Goal: Task Accomplishment & Management: Manage account settings

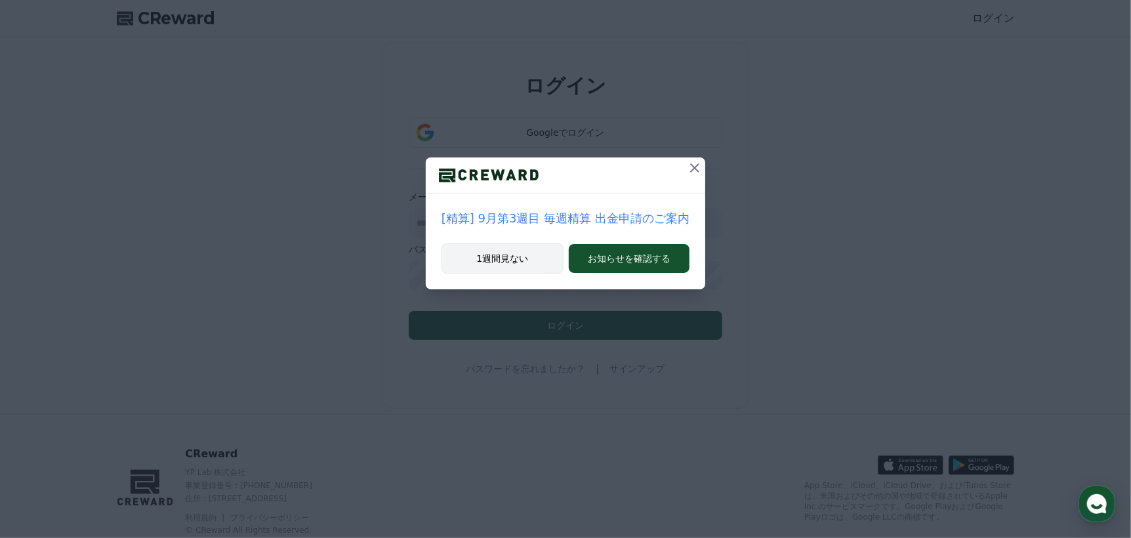
click at [507, 262] on button "1週間見ない" at bounding box center [503, 258] width 122 height 30
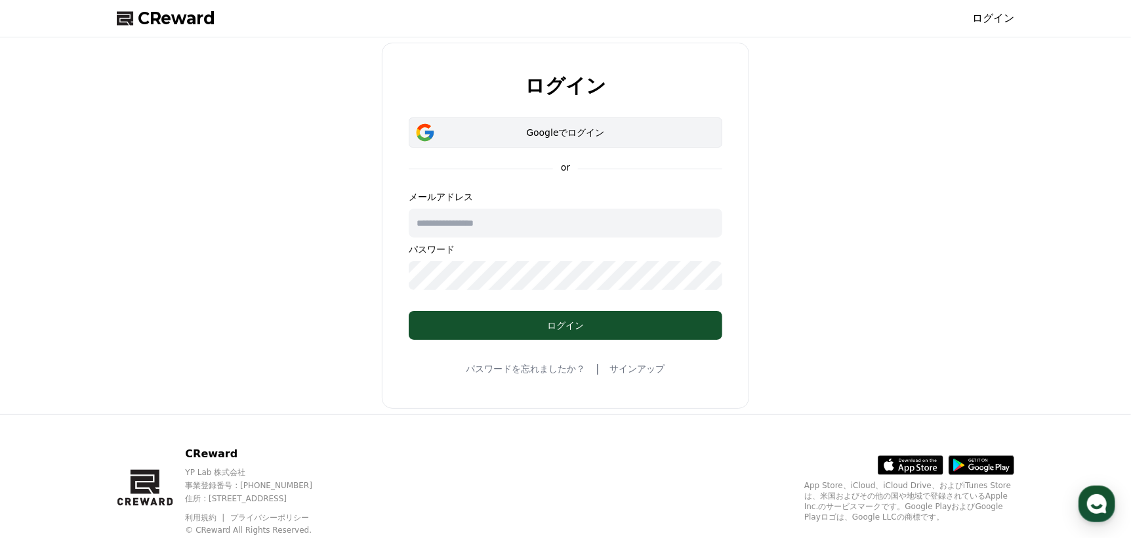
click at [574, 134] on div "Googleでログイン" at bounding box center [566, 132] width 276 height 13
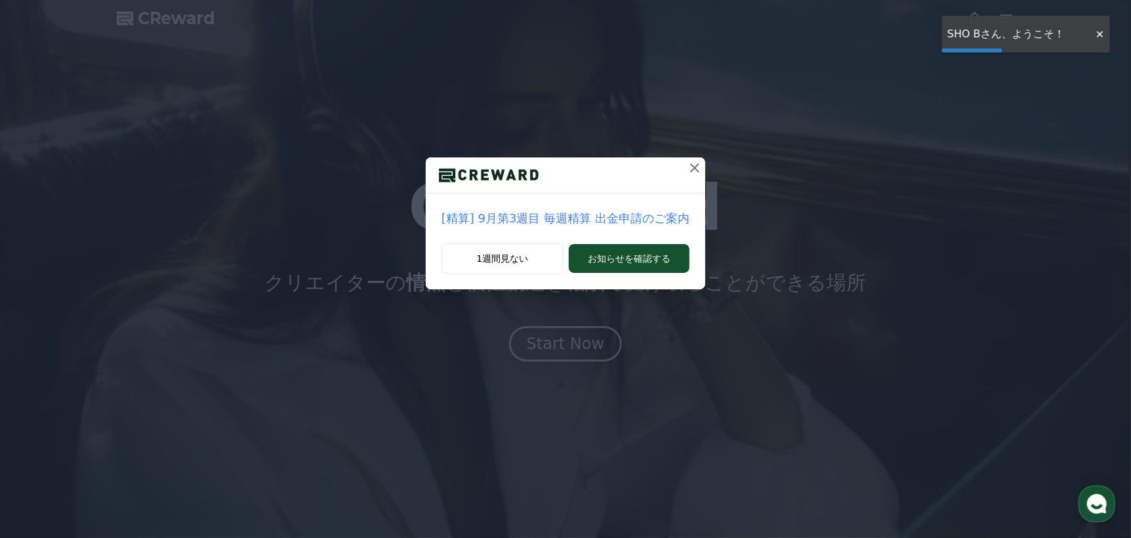
click at [1096, 35] on div at bounding box center [1099, 34] width 21 height 12
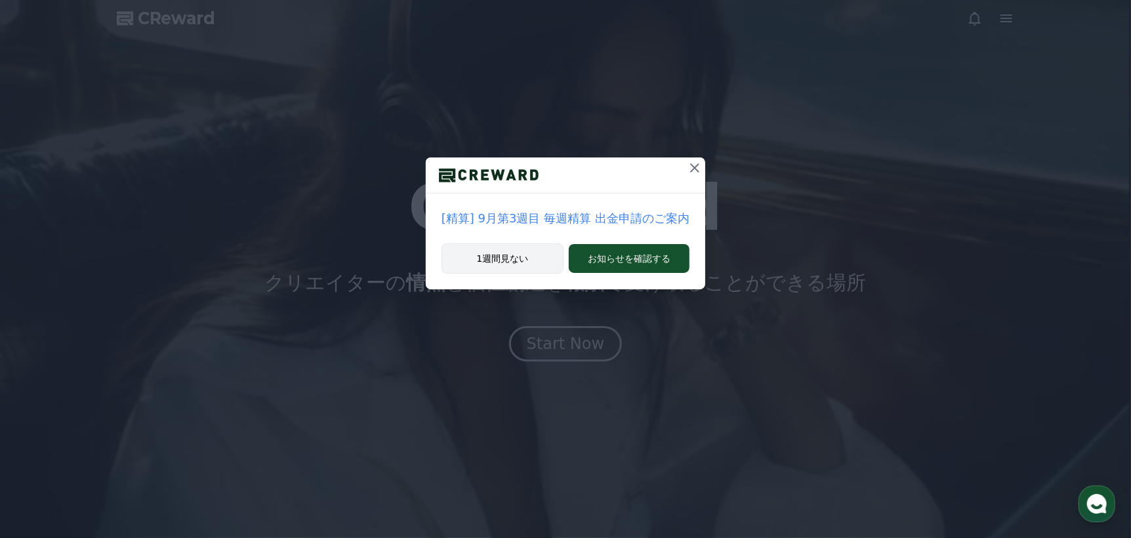
click at [512, 258] on button "1週間見ない" at bounding box center [503, 258] width 122 height 30
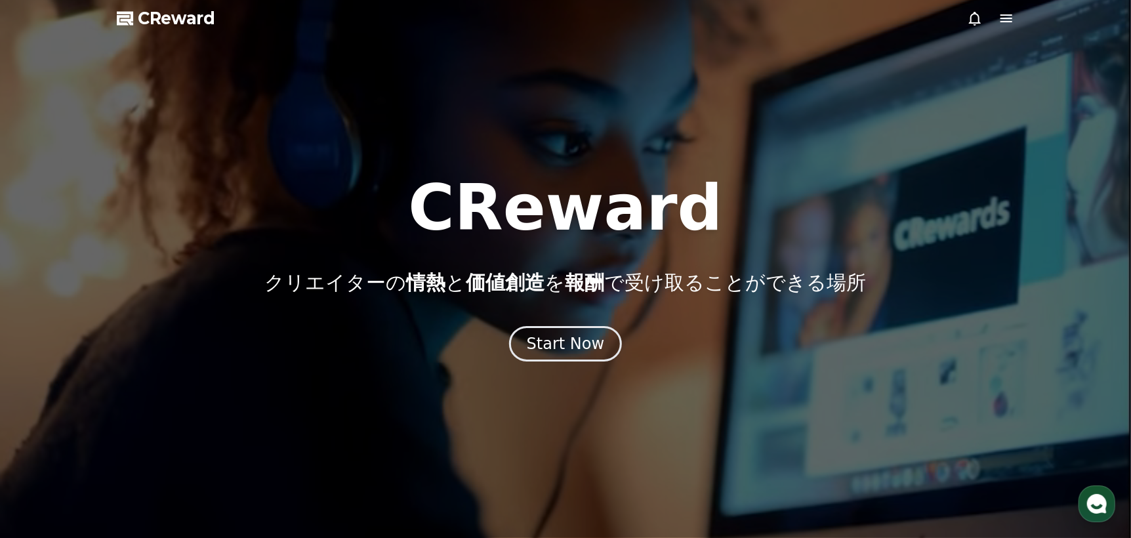
click at [979, 24] on icon at bounding box center [975, 18] width 16 height 16
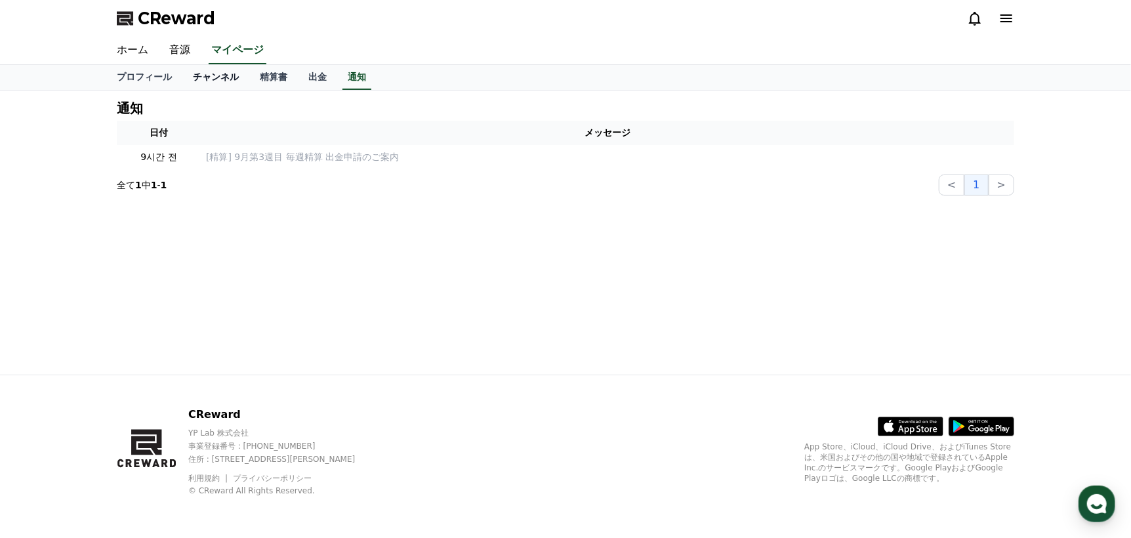
click at [205, 75] on link "チャンネル" at bounding box center [215, 77] width 67 height 25
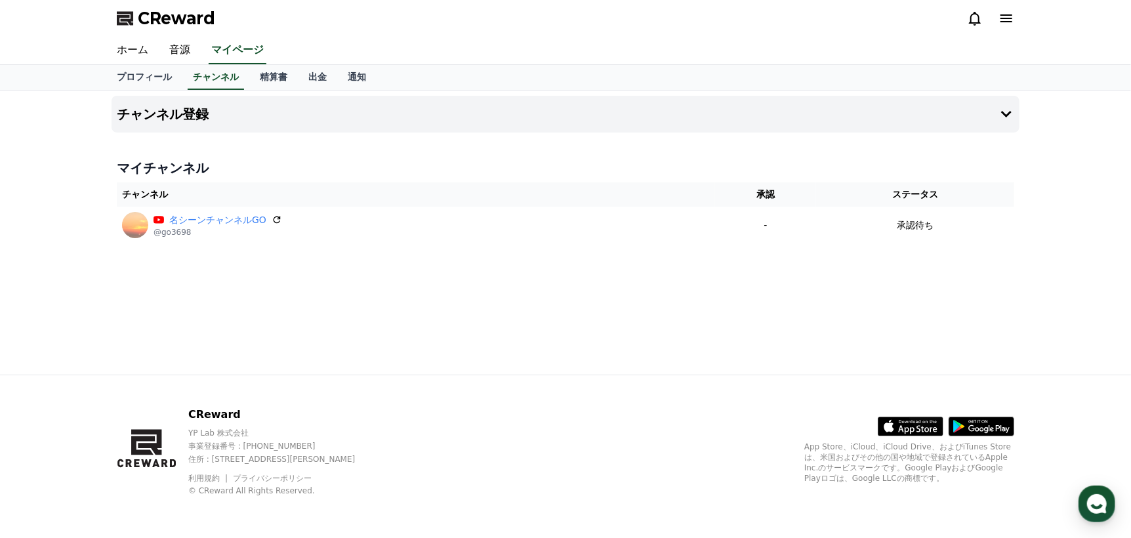
click at [1014, 20] on icon at bounding box center [1006, 18] width 16 height 16
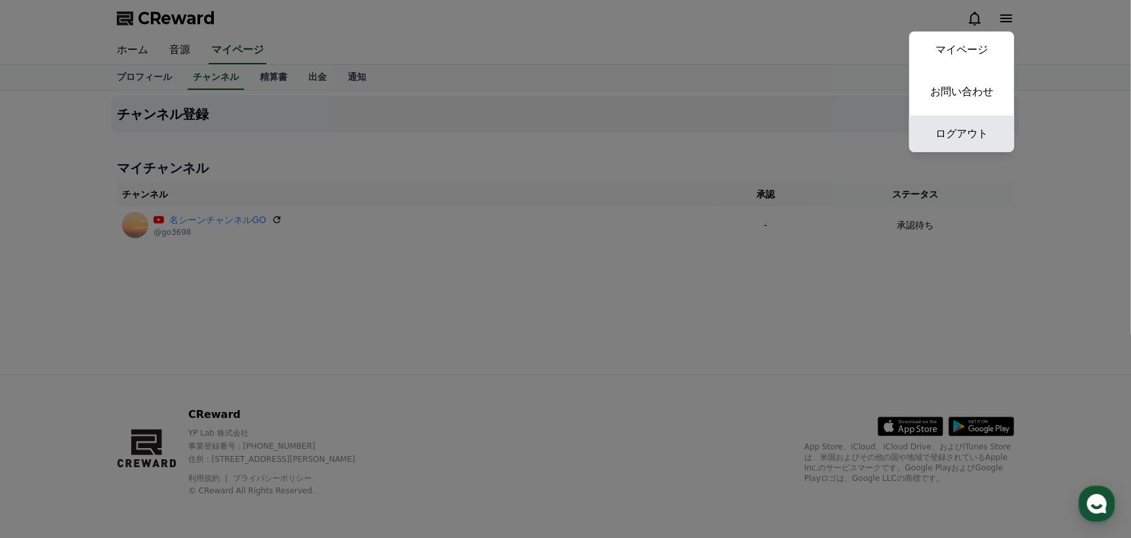
click at [986, 133] on link "ログアウト" at bounding box center [961, 133] width 105 height 37
